Goal: Task Accomplishment & Management: Use online tool/utility

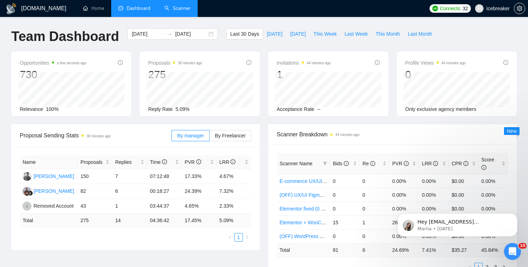
click at [181, 11] on link "Scanner" at bounding box center [177, 8] width 26 height 6
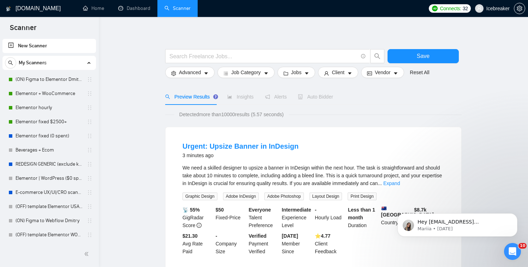
scroll to position [3, 0]
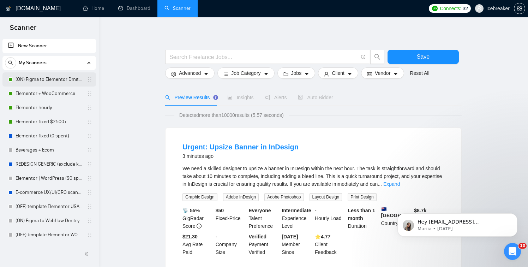
click at [53, 81] on link "(ON) Figma to Elementor Dmitry" at bounding box center [49, 79] width 67 height 14
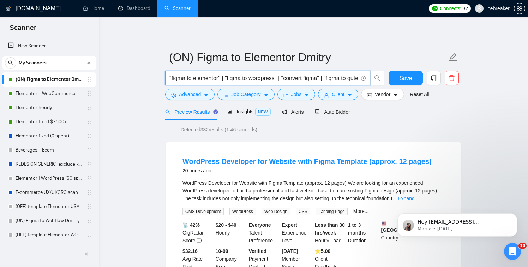
click at [244, 81] on input ""figma to elementor" | "figma to wordpress" | "convert figma" | "figma to guten…" at bounding box center [263, 78] width 188 height 9
click at [342, 112] on span "Auto Bidder" at bounding box center [332, 112] width 35 height 6
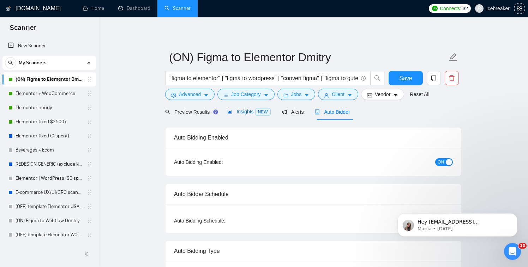
click at [229, 112] on icon "area-chart" at bounding box center [230, 112] width 4 height 4
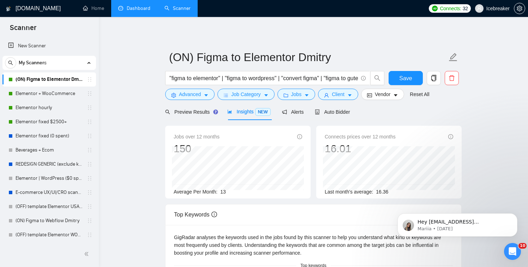
click at [133, 8] on link "Dashboard" at bounding box center [134, 8] width 32 height 6
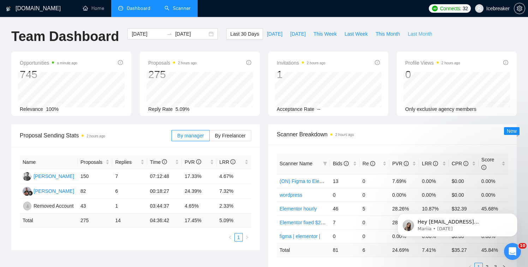
click at [412, 35] on span "Last Month" at bounding box center [419, 34] width 24 height 8
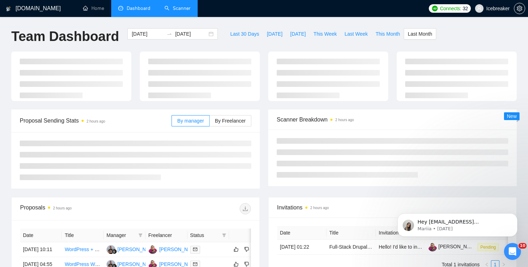
type input "[DATE]"
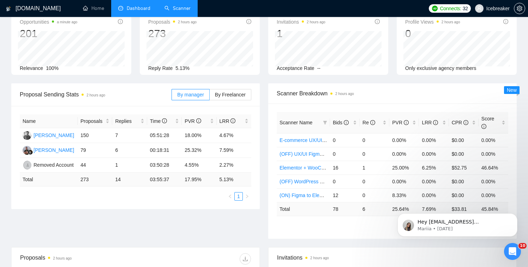
scroll to position [12, 0]
